Goal: Find specific page/section: Find specific page/section

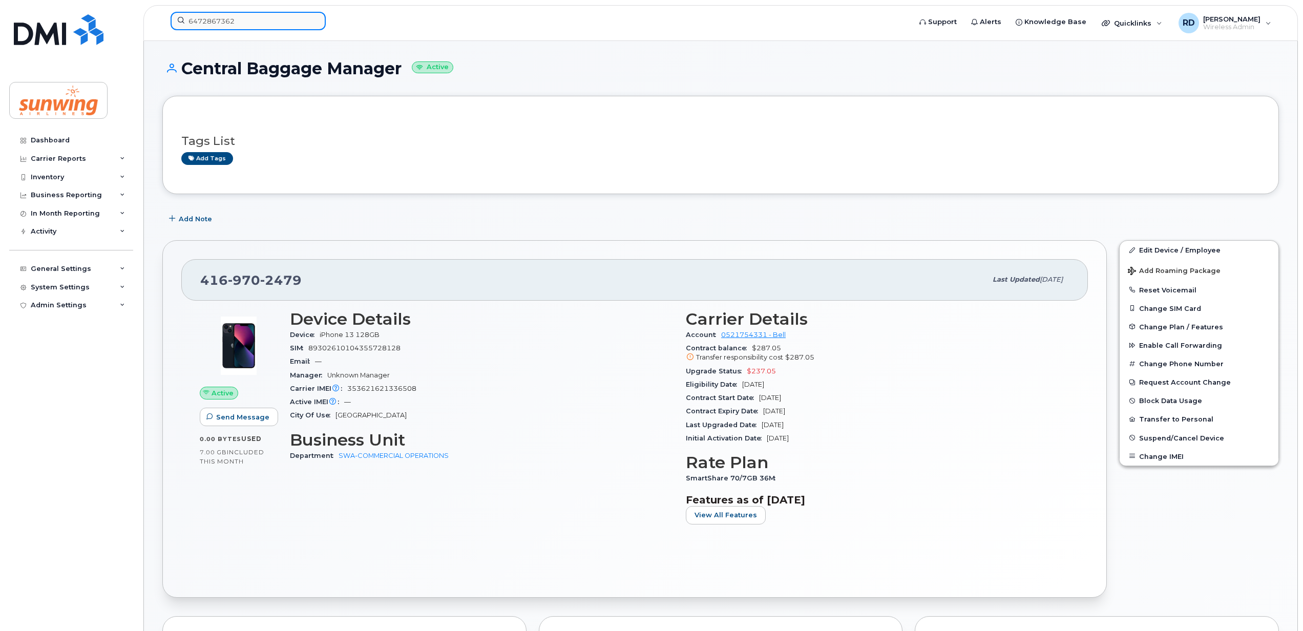
click at [240, 19] on input "6472867362" at bounding box center [248, 21] width 155 height 18
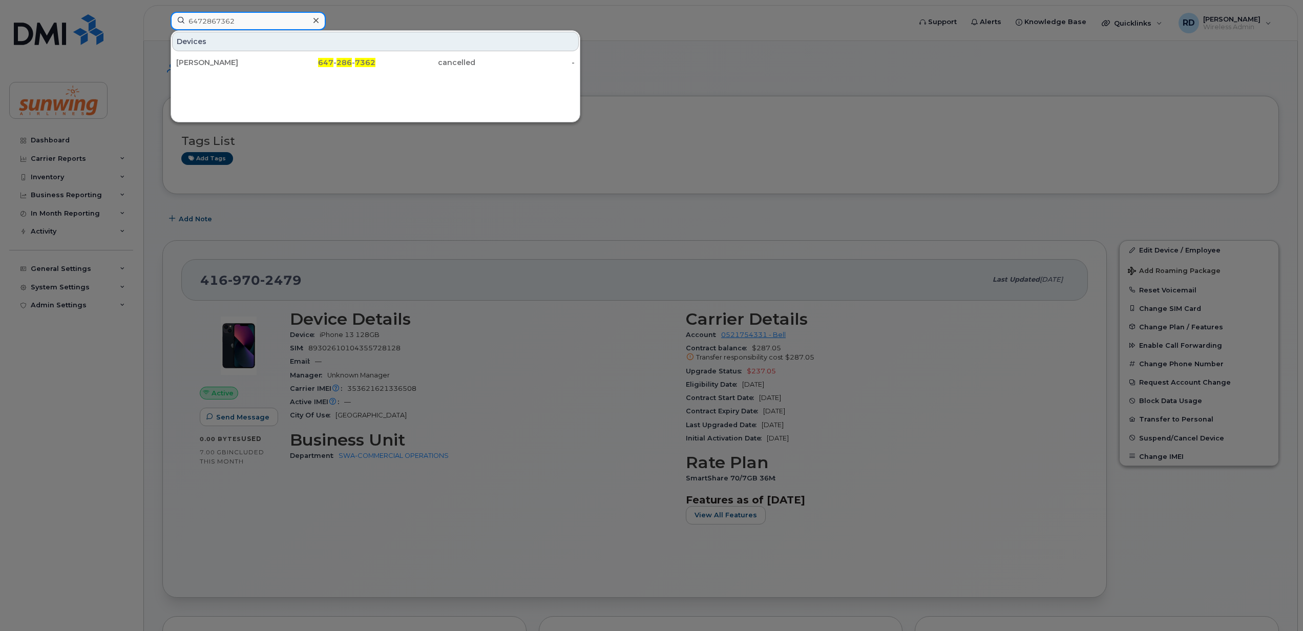
drag, startPoint x: 244, startPoint y: 14, endPoint x: 162, endPoint y: 14, distance: 82.0
click at [162, 14] on div "6472867362 Devices Keith Moore 647 - 286 - 7362 cancelled -" at bounding box center [537, 23] width 750 height 23
type input "4169982933"
click at [226, 60] on div "Crew Schedule Supervisor" at bounding box center [226, 62] width 100 height 10
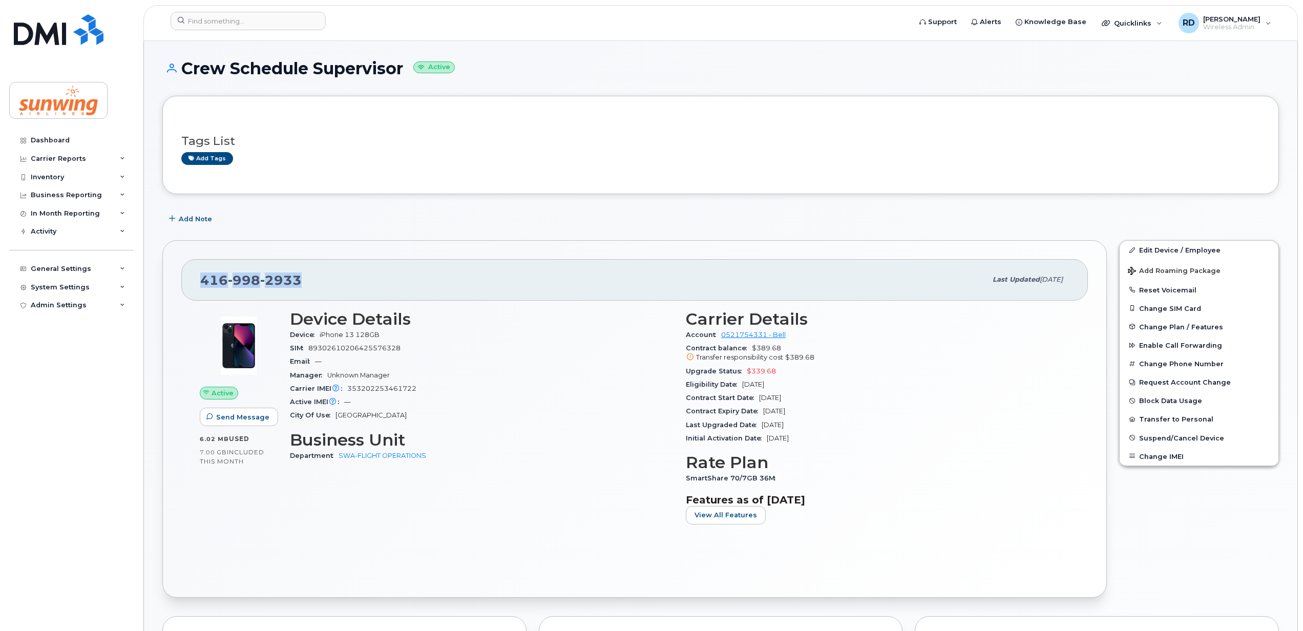
drag, startPoint x: 304, startPoint y: 284, endPoint x: 197, endPoint y: 289, distance: 106.7
click at [197, 289] on div "416 998 2933 Last updated Aug 08, 2025" at bounding box center [634, 279] width 907 height 41
drag, startPoint x: 197, startPoint y: 289, endPoint x: 282, endPoint y: 279, distance: 85.1
copy span "416 998 2933"
click at [64, 135] on link "Dashboard" at bounding box center [71, 140] width 124 height 18
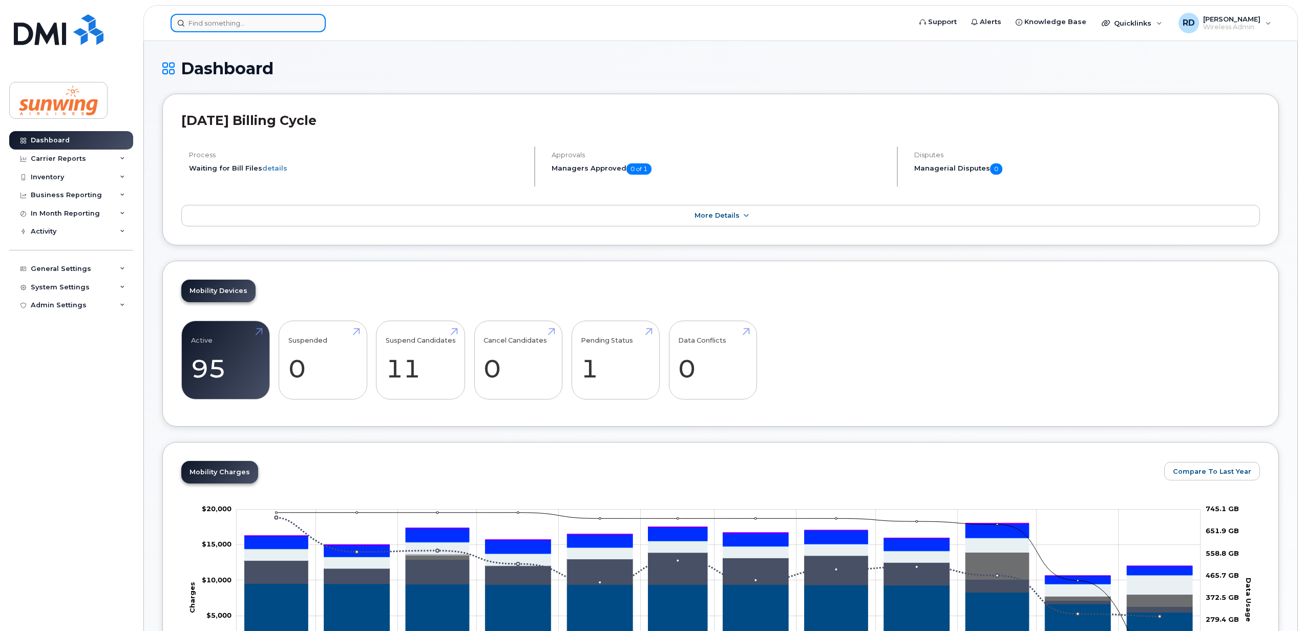
click at [199, 22] on input at bounding box center [248, 23] width 155 height 18
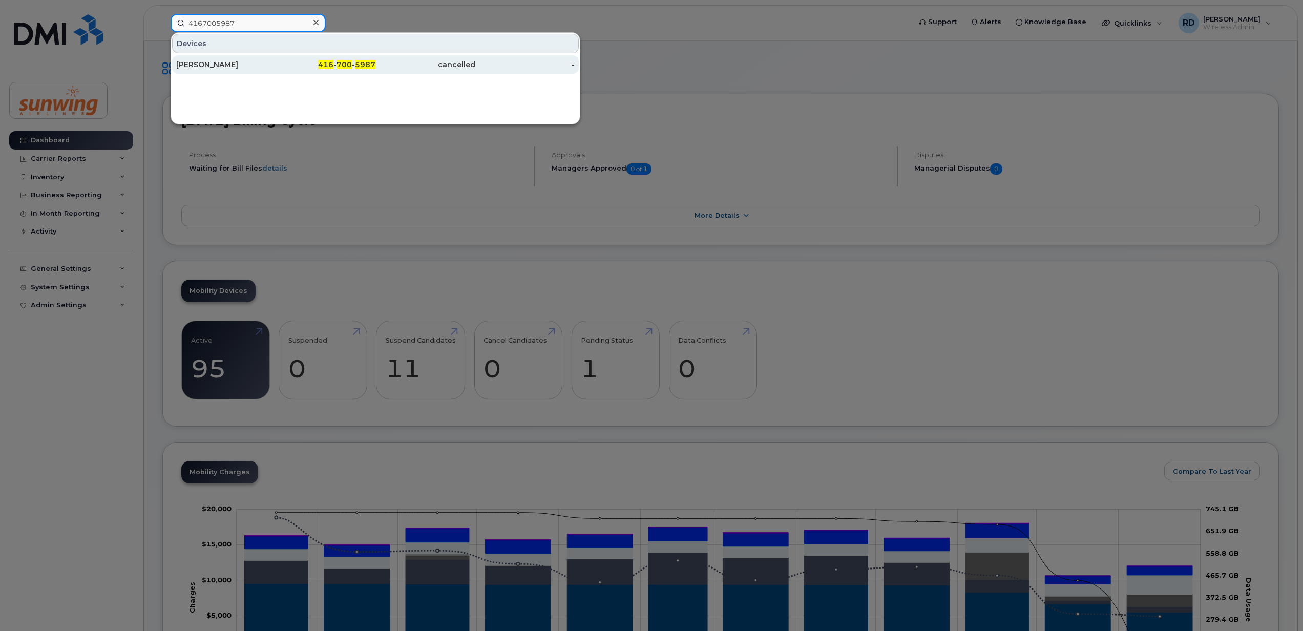
type input "4167005987"
click at [197, 69] on div "[PERSON_NAME]" at bounding box center [226, 64] width 100 height 10
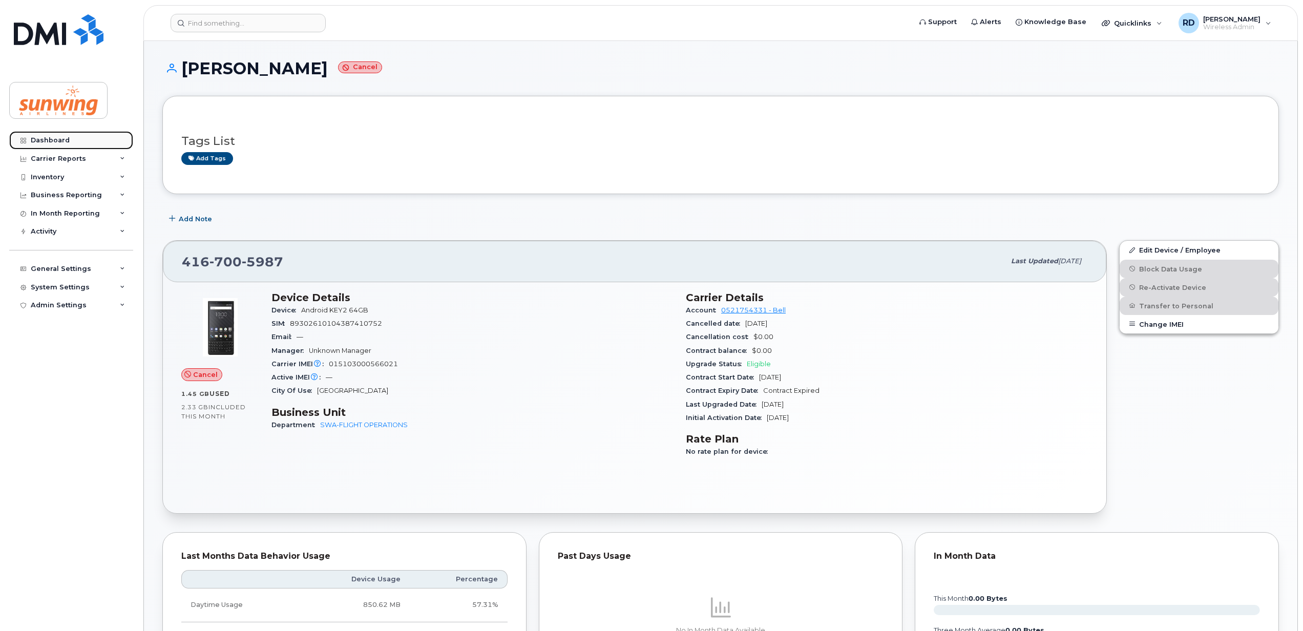
click at [55, 138] on div "Dashboard" at bounding box center [50, 140] width 39 height 8
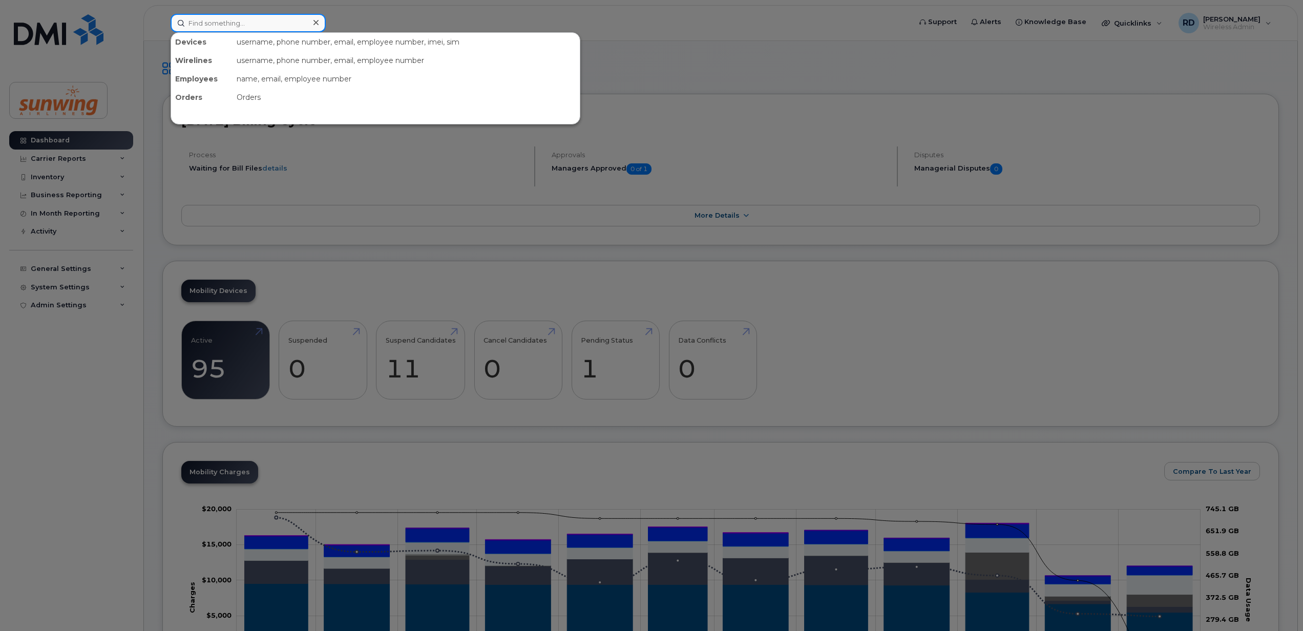
click at [194, 22] on input at bounding box center [248, 23] width 155 height 18
paste input "4167005987"
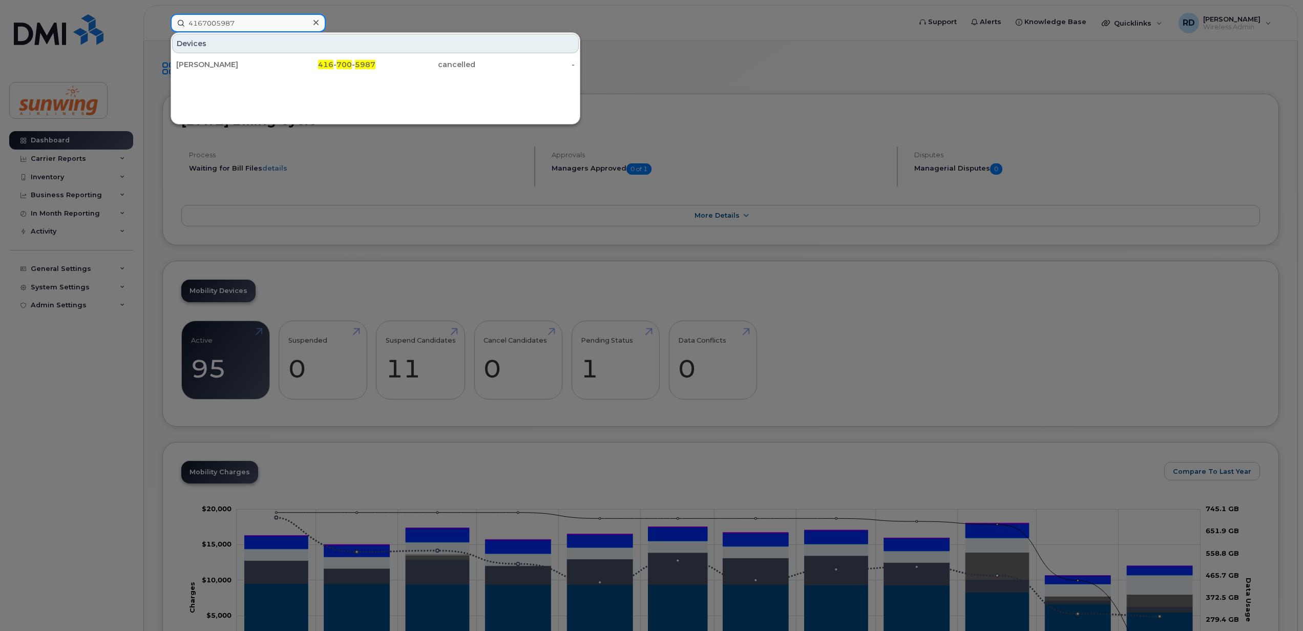
type input "4167005987"
click at [741, 90] on div at bounding box center [651, 315] width 1303 height 631
